Goal: Information Seeking & Learning: Find specific fact

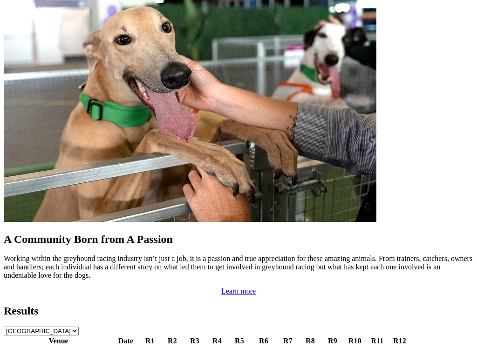
scroll to position [752, 0]
click at [344, 348] on link "2 5 1 4" at bounding box center [354, 352] width 20 height 8
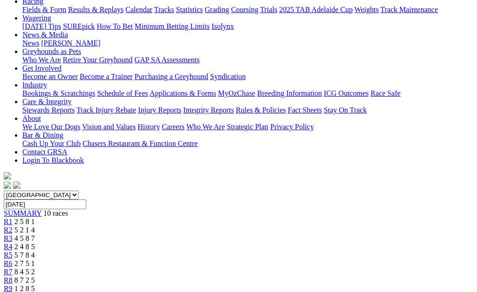
scroll to position [112, 0]
click at [13, 285] on span "R9" at bounding box center [8, 289] width 9 height 8
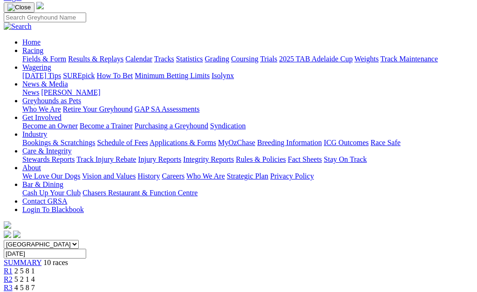
scroll to position [62, 0]
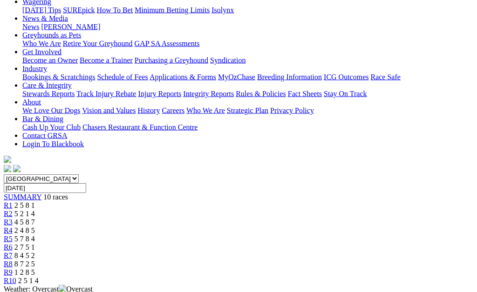
scroll to position [90, 0]
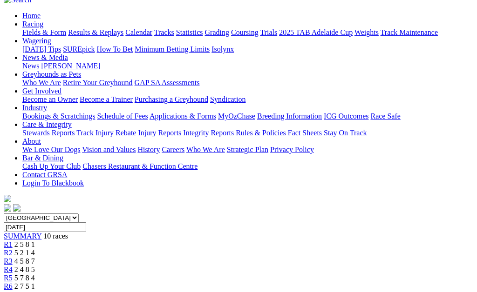
click at [13, 291] on span "R7" at bounding box center [8, 295] width 9 height 8
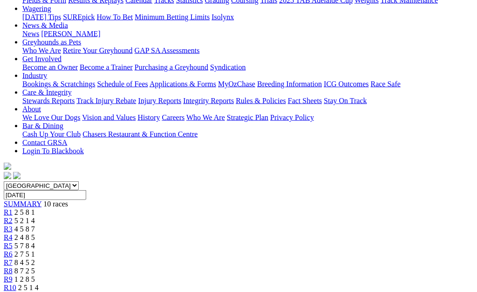
scroll to position [115, 0]
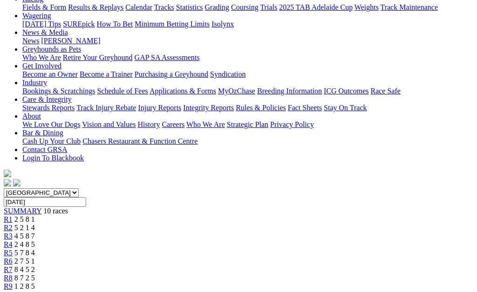
click at [13, 257] on link "R6" at bounding box center [8, 261] width 9 height 8
click at [35, 257] on span "2 7 5 1" at bounding box center [24, 261] width 20 height 8
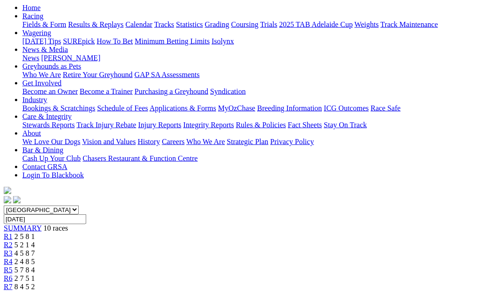
scroll to position [85, 0]
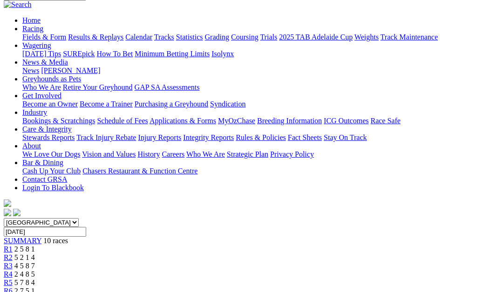
click at [35, 279] on span "5 7 8 4" at bounding box center [24, 283] width 20 height 8
click at [13, 279] on span "R5" at bounding box center [8, 283] width 9 height 8
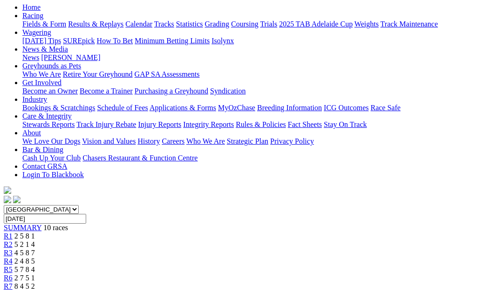
scroll to position [98, 0]
click at [13, 258] on span "R4" at bounding box center [8, 262] width 9 height 8
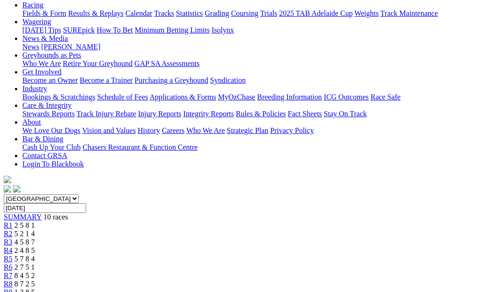
scroll to position [108, 0]
click at [13, 230] on span "R2" at bounding box center [8, 234] width 9 height 8
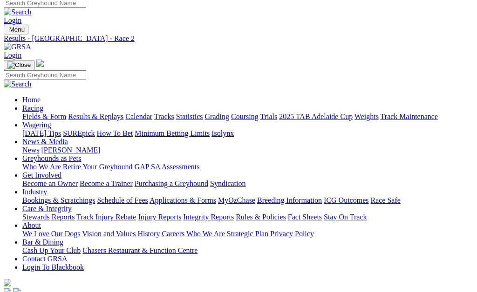
scroll to position [4, 0]
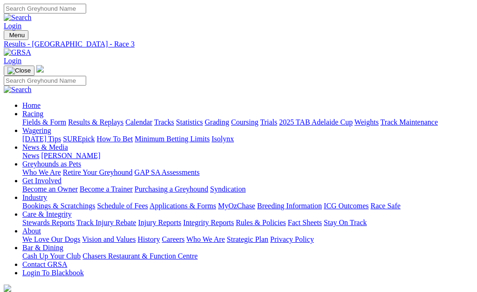
scroll to position [109, 0]
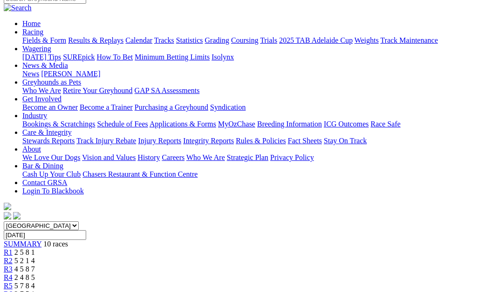
scroll to position [81, 0]
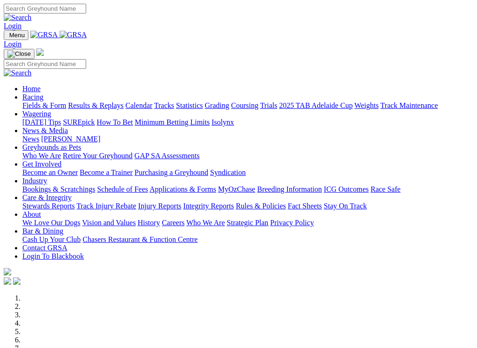
scroll to position [230, 0]
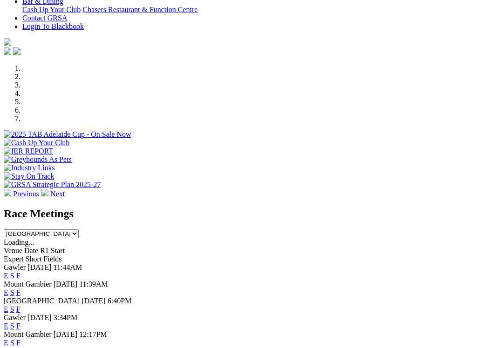
click at [20, 322] on link "F" at bounding box center [18, 326] width 4 height 8
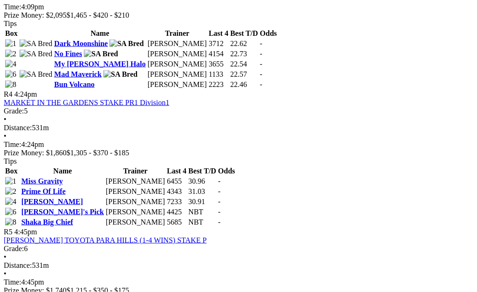
scroll to position [802, 0]
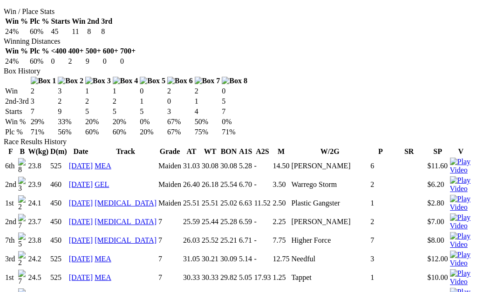
scroll to position [514, 0]
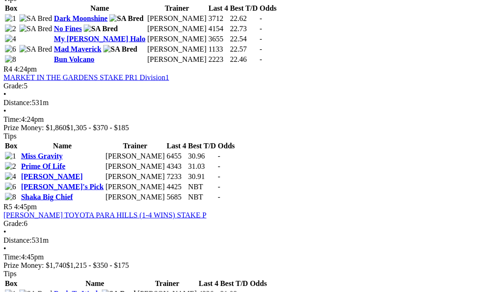
scroll to position [825, 169]
